Goal: Transaction & Acquisition: Purchase product/service

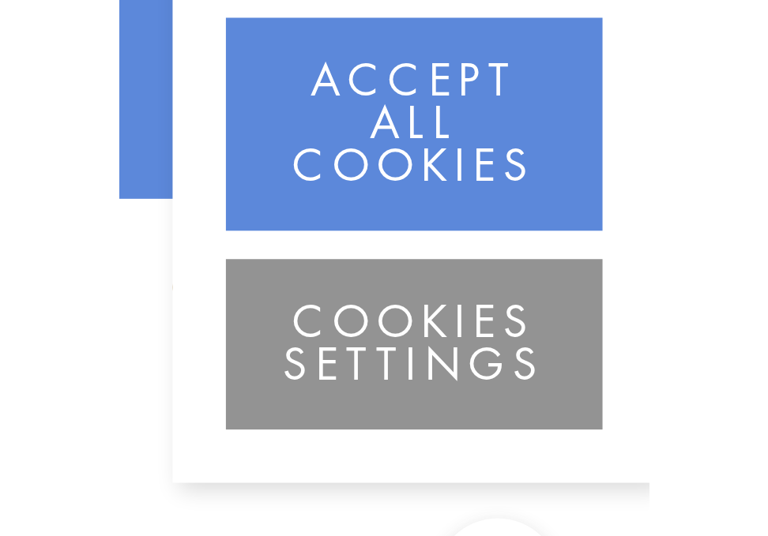
scroll to position [79, 0]
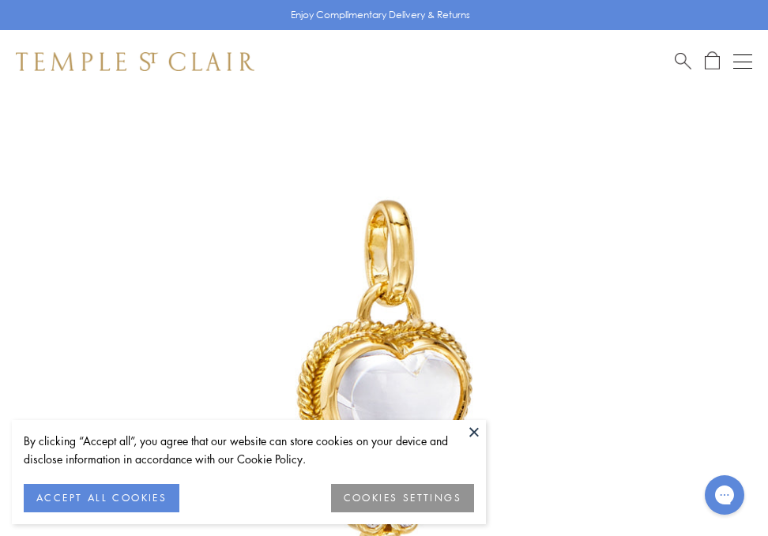
click at [473, 433] on button at bounding box center [474, 432] width 24 height 24
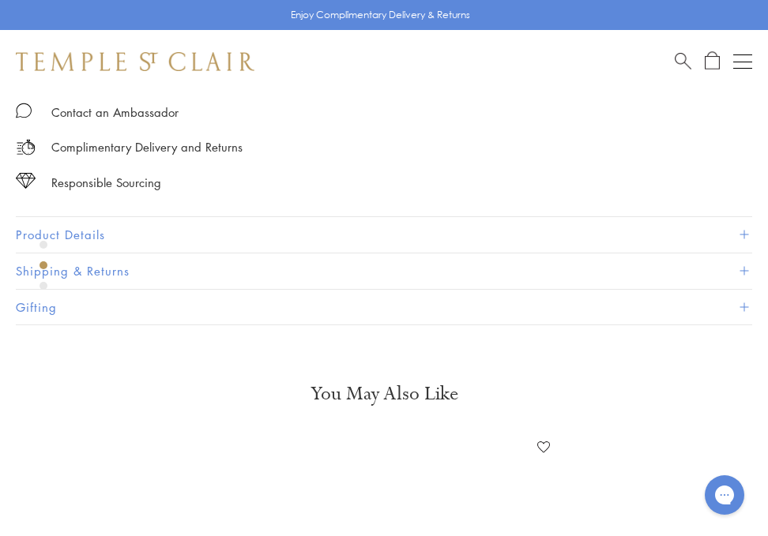
scroll to position [1041, 0]
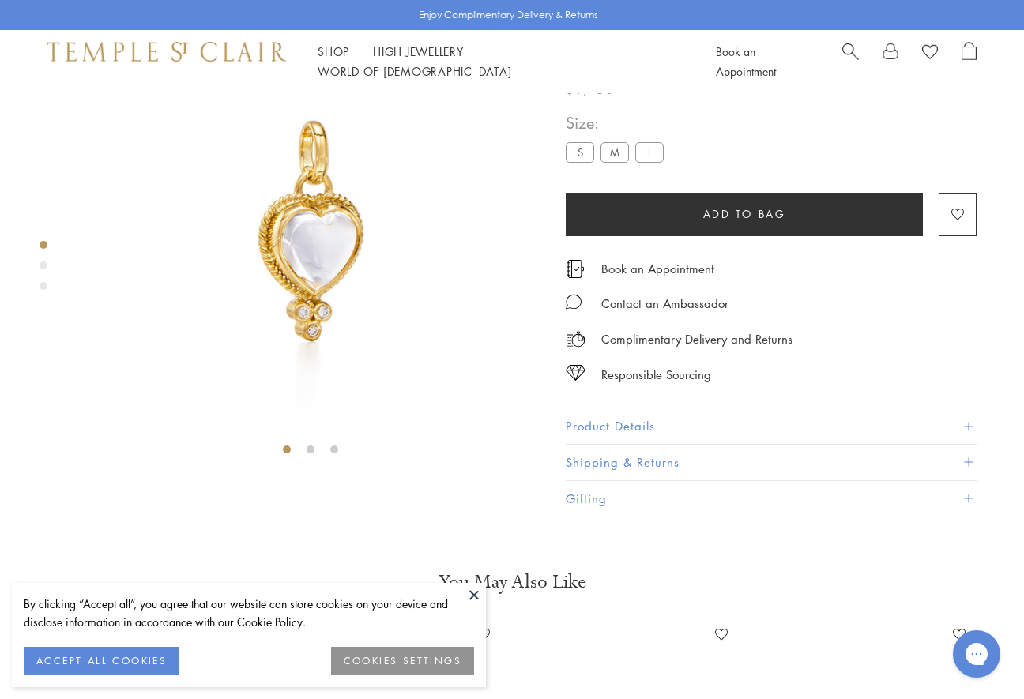
click at [766, 223] on span "Add to bag" at bounding box center [744, 213] width 83 height 17
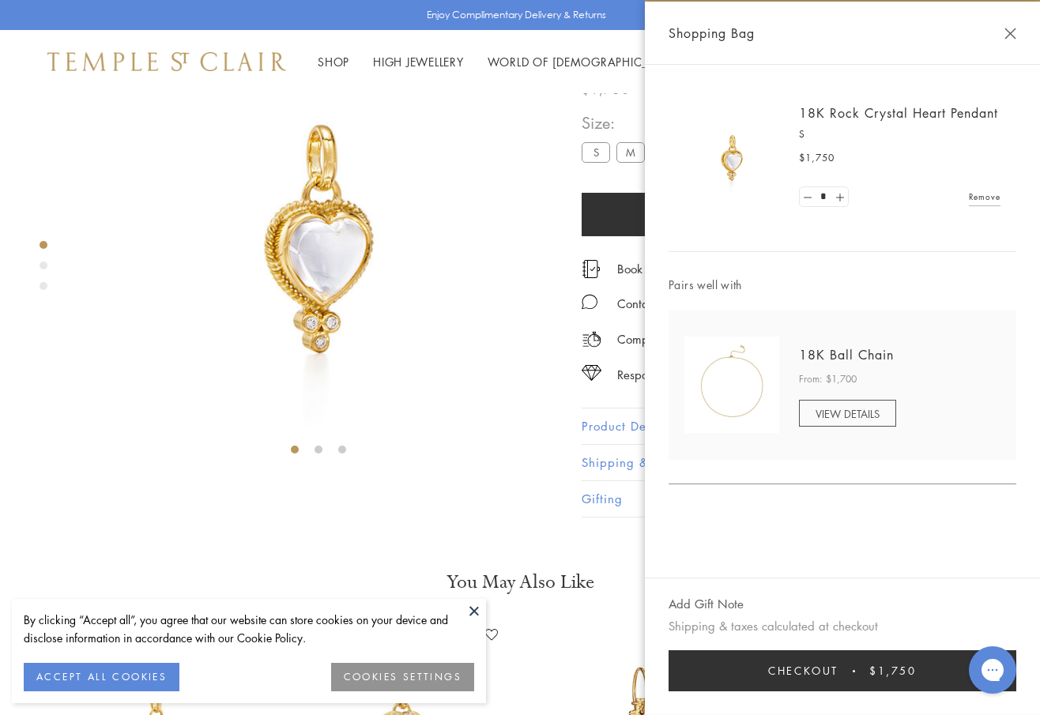
click at [833, 662] on button "Checkout $1,750" at bounding box center [842, 670] width 348 height 41
